Goal: Task Accomplishment & Management: Use online tool/utility

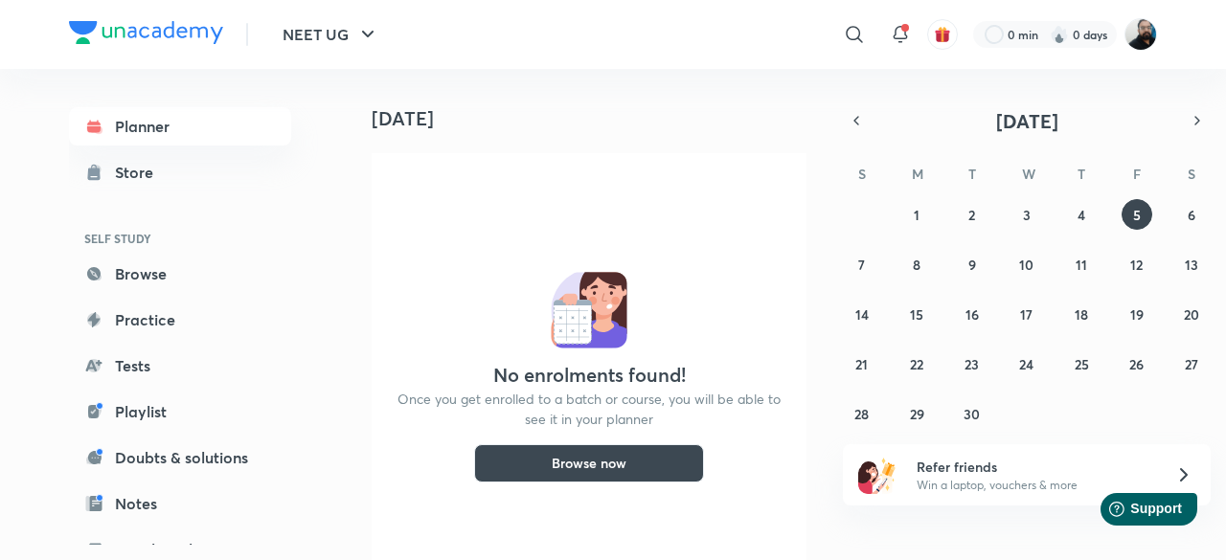
click at [1131, 42] on img at bounding box center [1141, 34] width 33 height 33
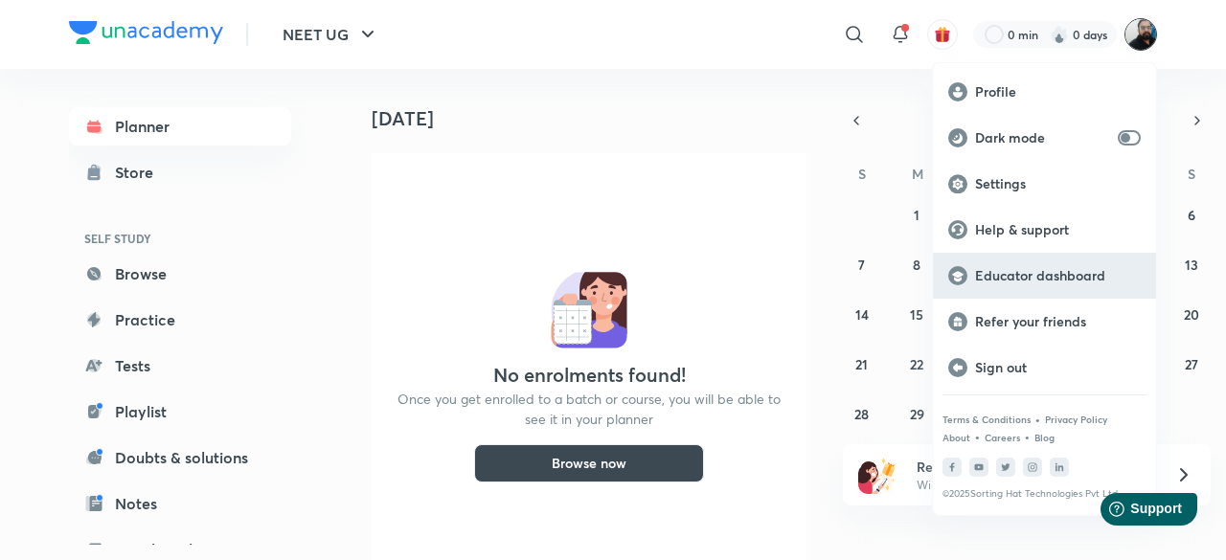
click at [1045, 281] on p "Educator dashboard" at bounding box center [1058, 275] width 166 height 17
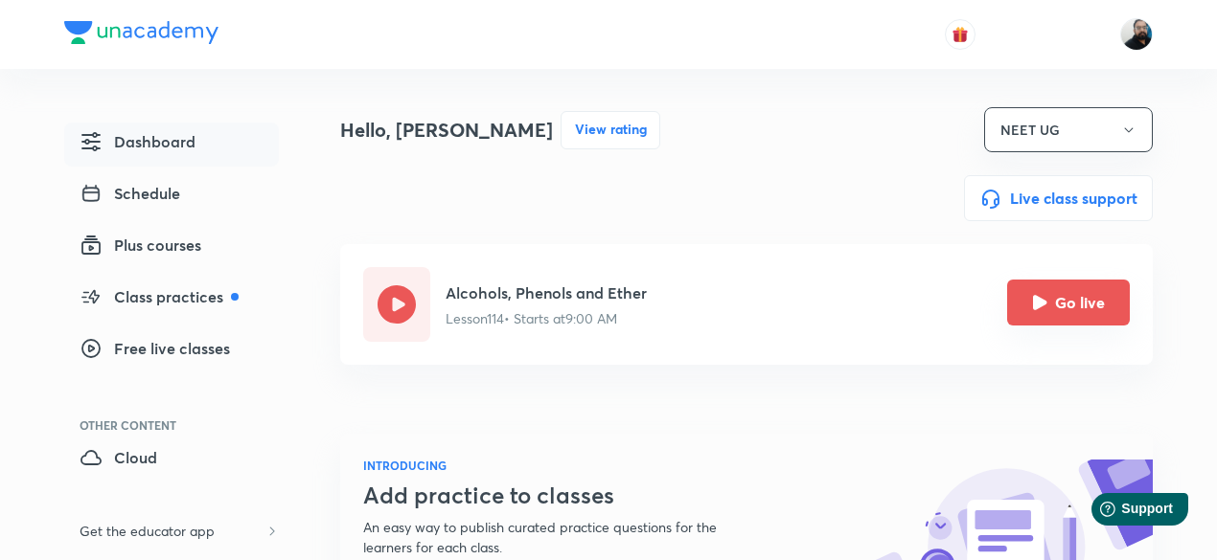
click at [1035, 306] on icon "Go live" at bounding box center [1040, 302] width 14 height 14
click at [1039, 307] on icon "Go live" at bounding box center [1040, 302] width 14 height 14
